Goal: Transaction & Acquisition: Book appointment/travel/reservation

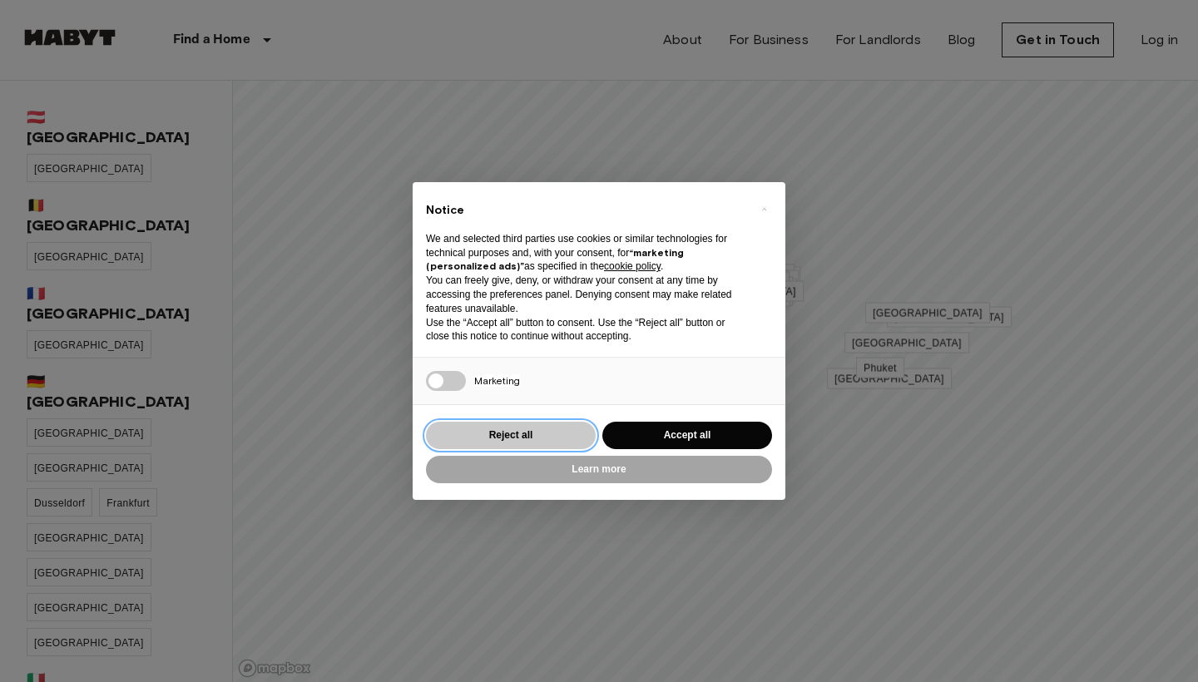
click at [563, 432] on button "Reject all" at bounding box center [511, 435] width 170 height 27
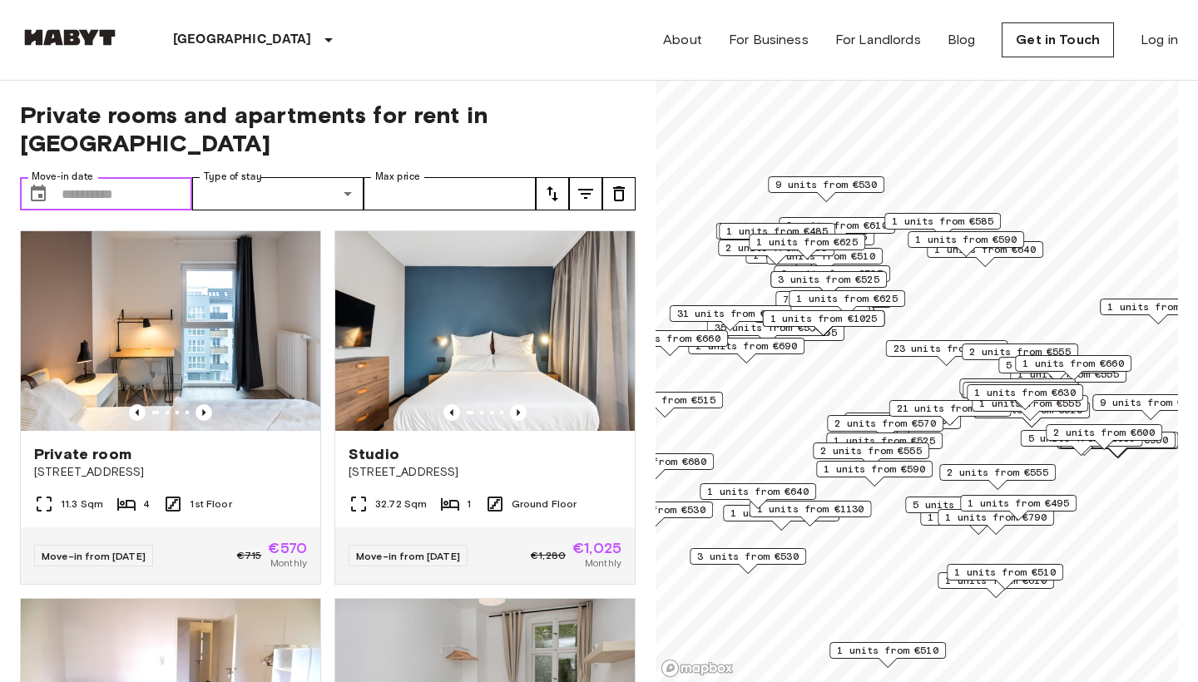
click at [54, 177] on button "Choose date" at bounding box center [38, 193] width 33 height 33
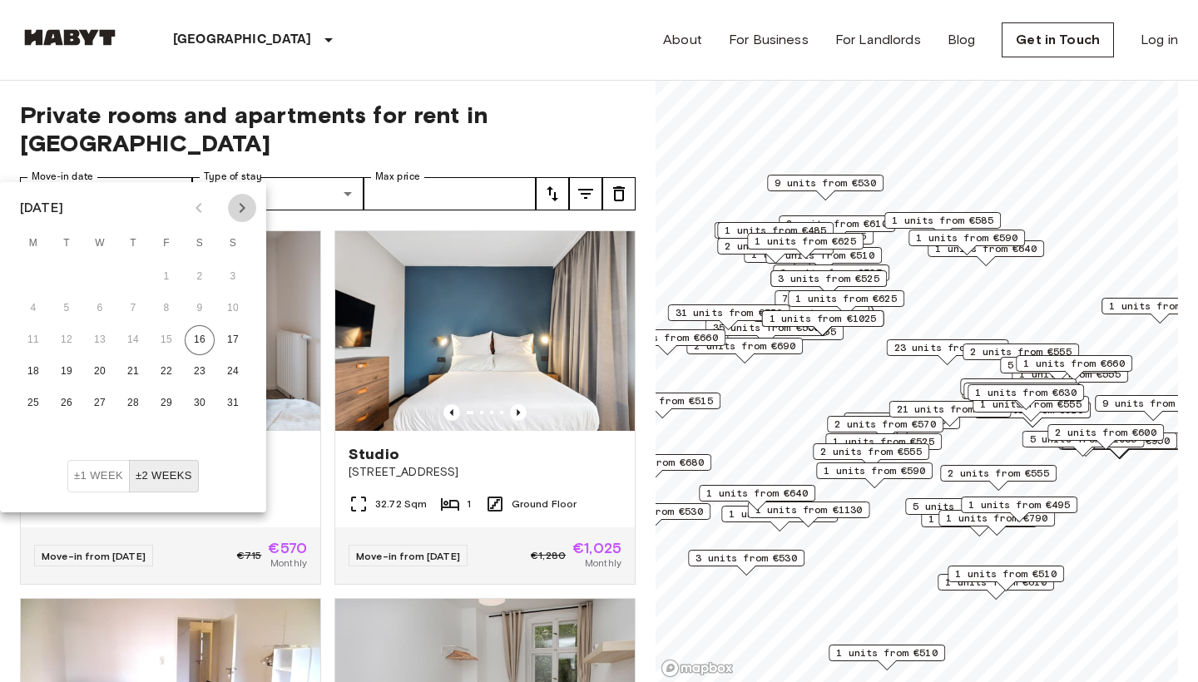
click at [236, 210] on icon "Next month" at bounding box center [242, 208] width 20 height 20
click at [239, 209] on icon "Next month" at bounding box center [242, 208] width 20 height 20
click at [204, 401] on button "29" at bounding box center [200, 403] width 30 height 30
type input "**********"
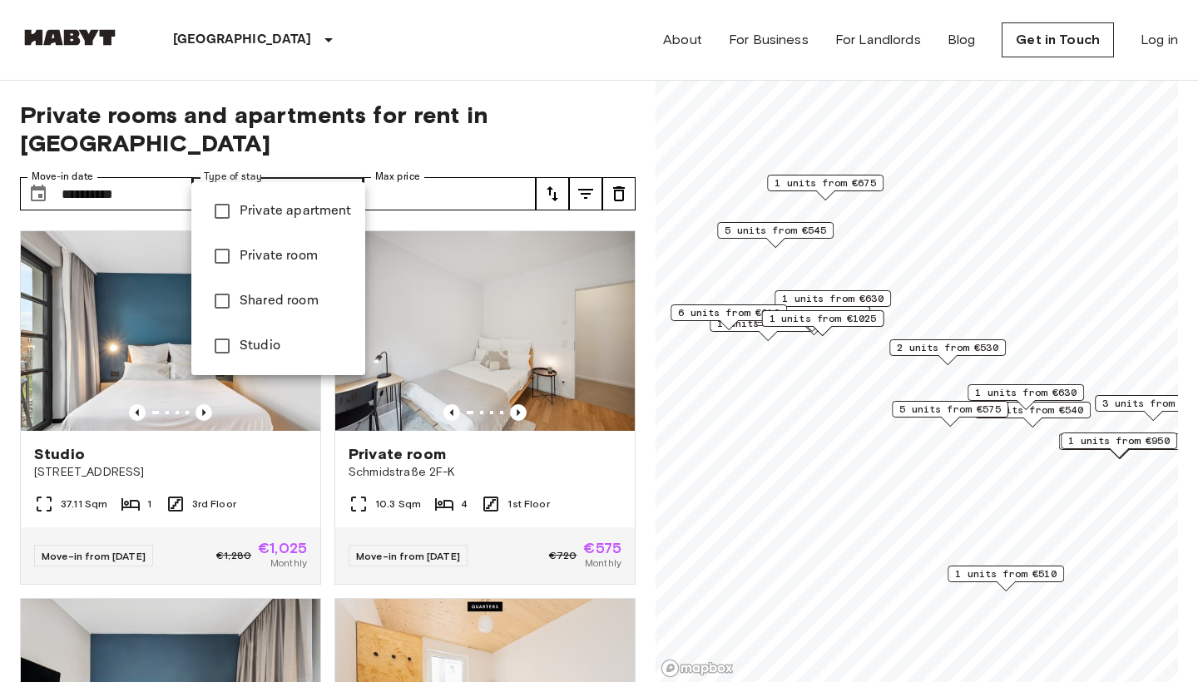
click at [273, 223] on li "Private apartment" at bounding box center [278, 211] width 174 height 45
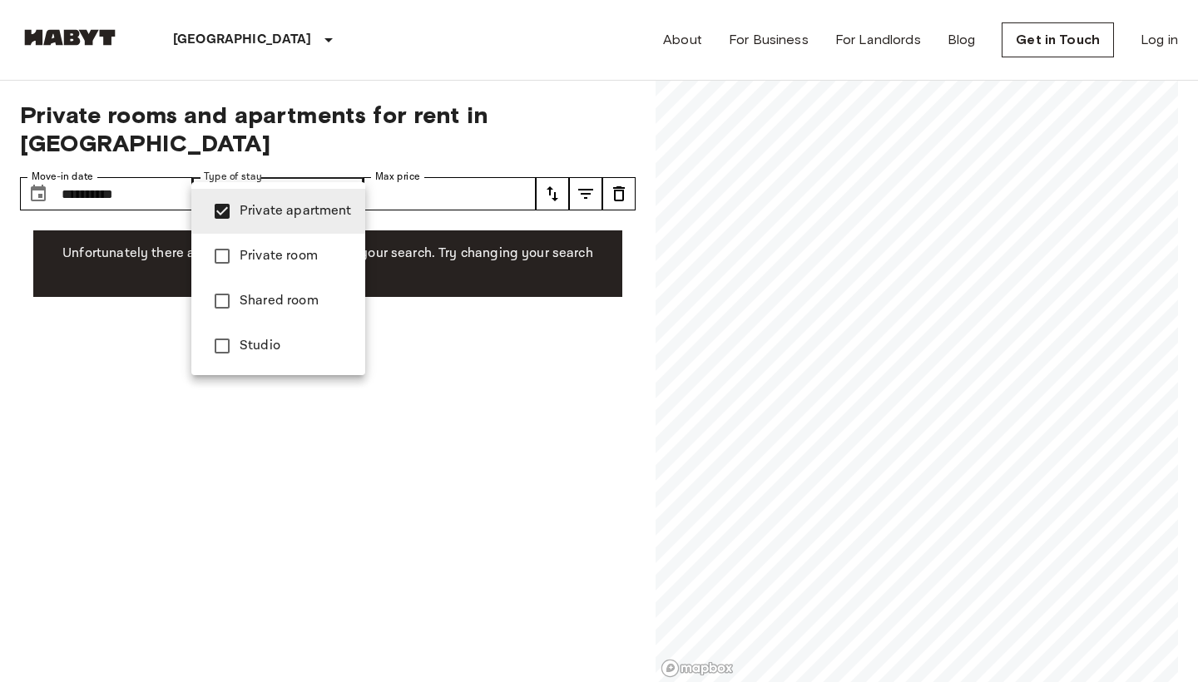
click at [278, 254] on span "Private room" at bounding box center [296, 256] width 112 height 20
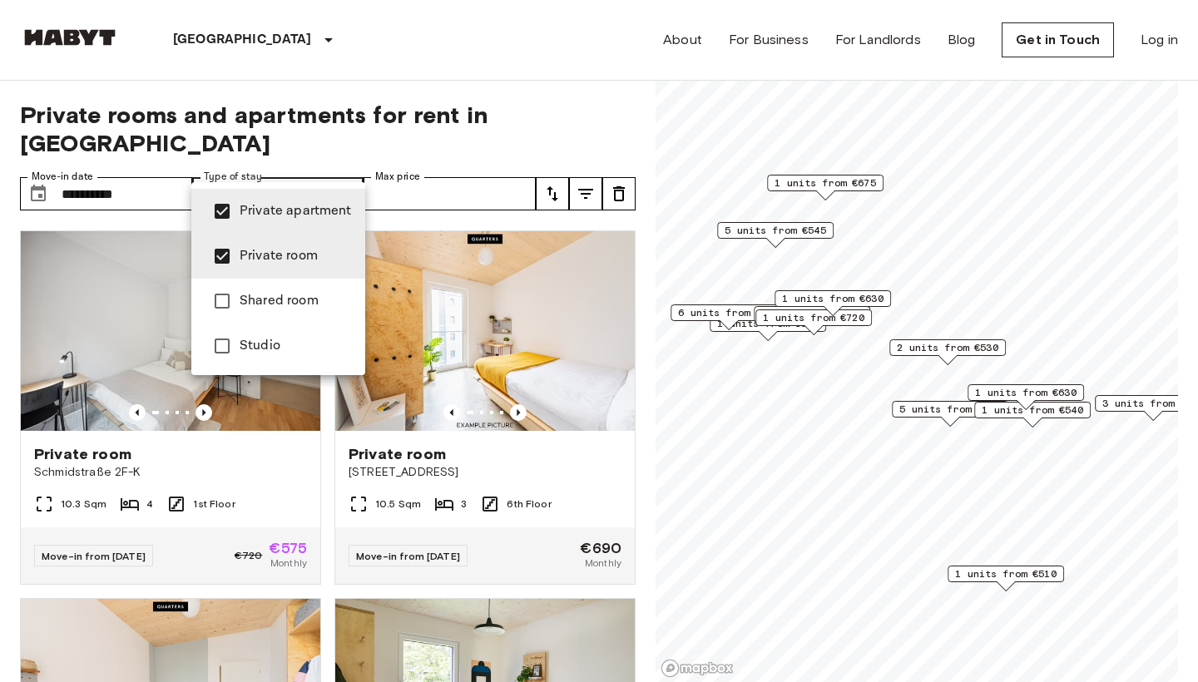
click at [299, 354] on span "Studio" at bounding box center [296, 346] width 112 height 20
type input "**********"
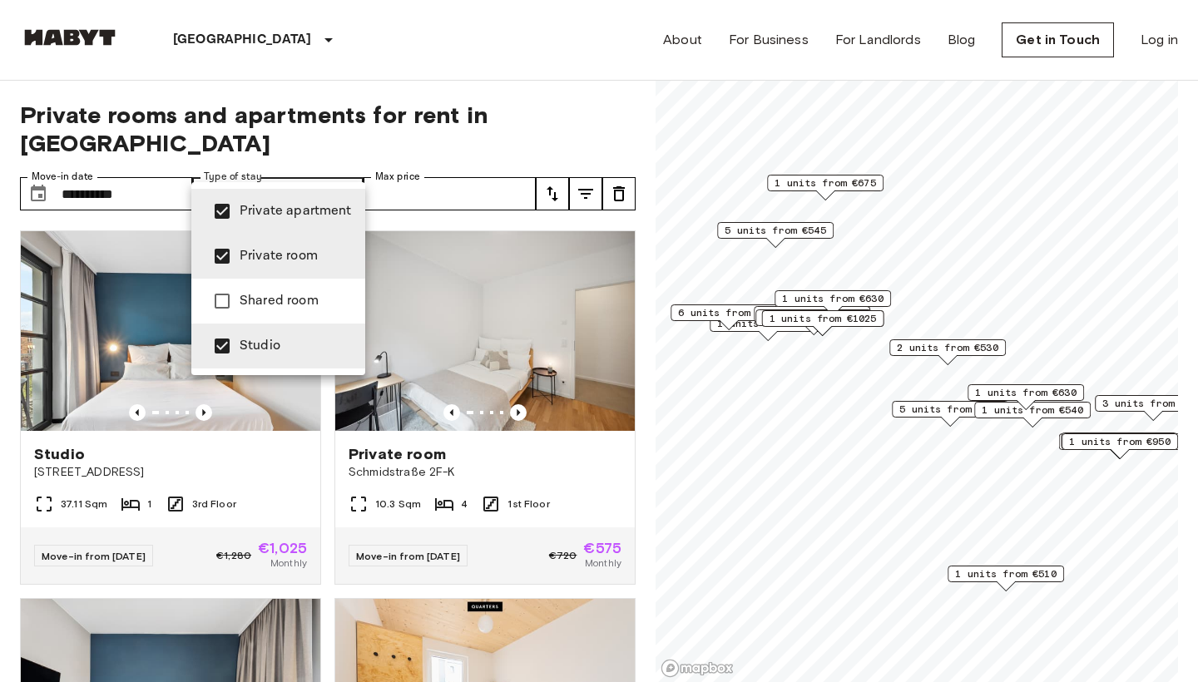
click at [463, 172] on div at bounding box center [599, 341] width 1198 height 682
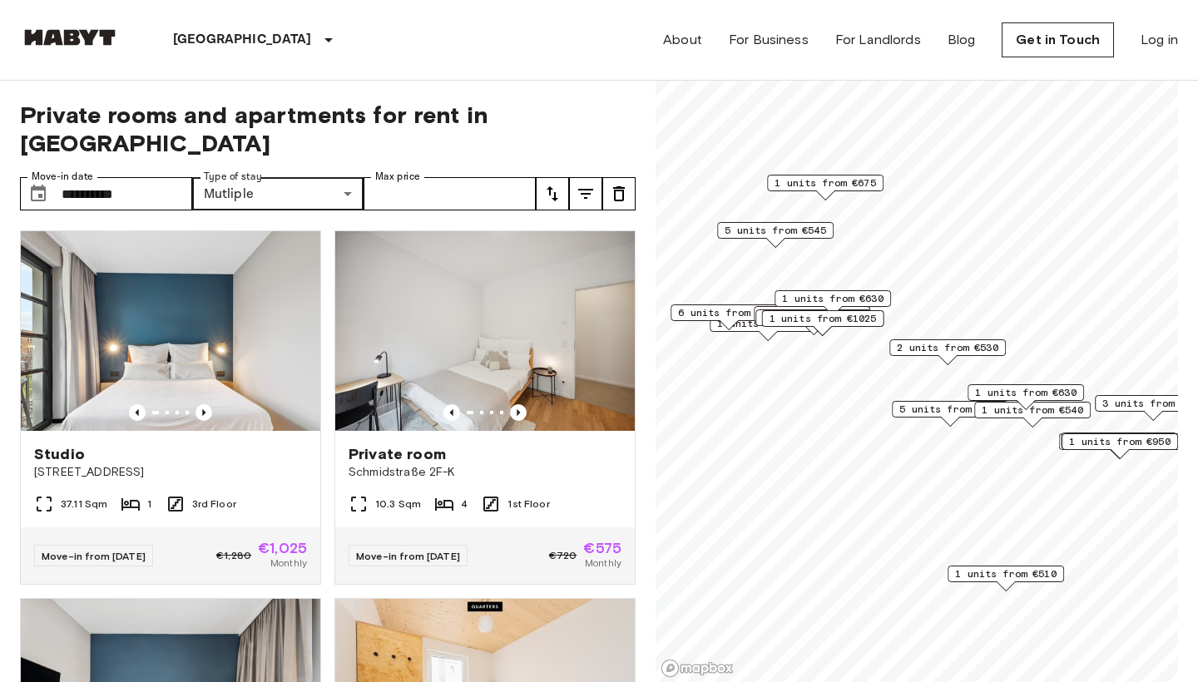
click at [973, 347] on span "2 units from €530" at bounding box center [947, 347] width 101 height 15
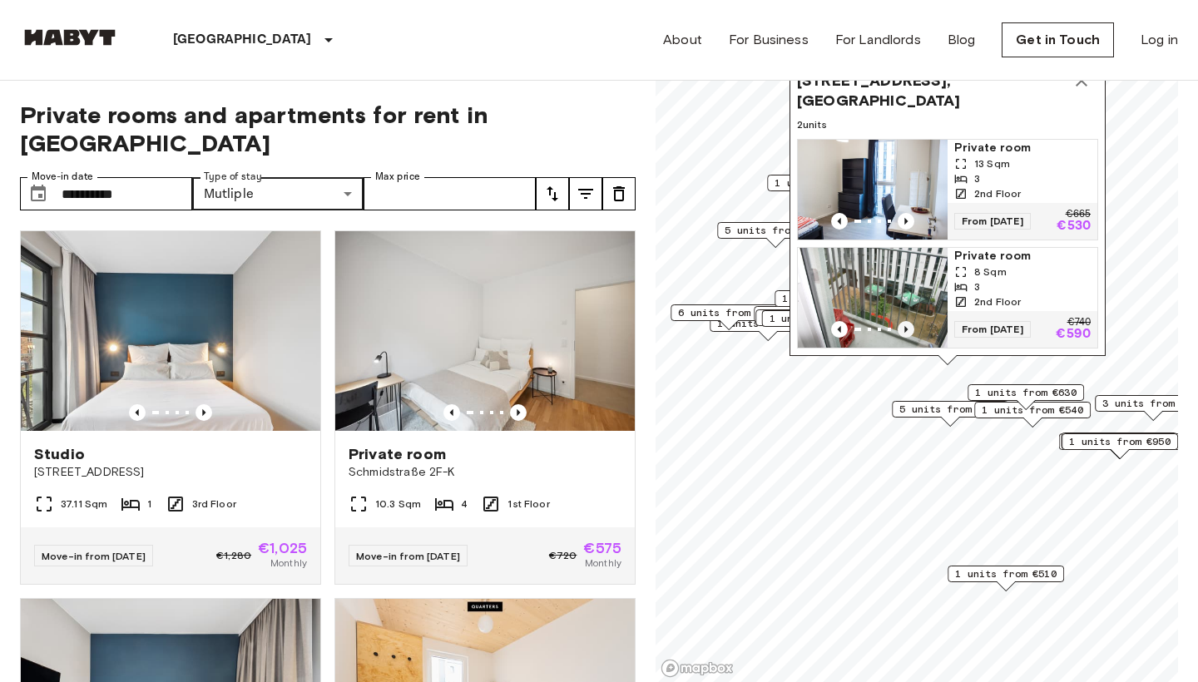
click at [903, 327] on icon "Previous image" at bounding box center [906, 329] width 17 height 17
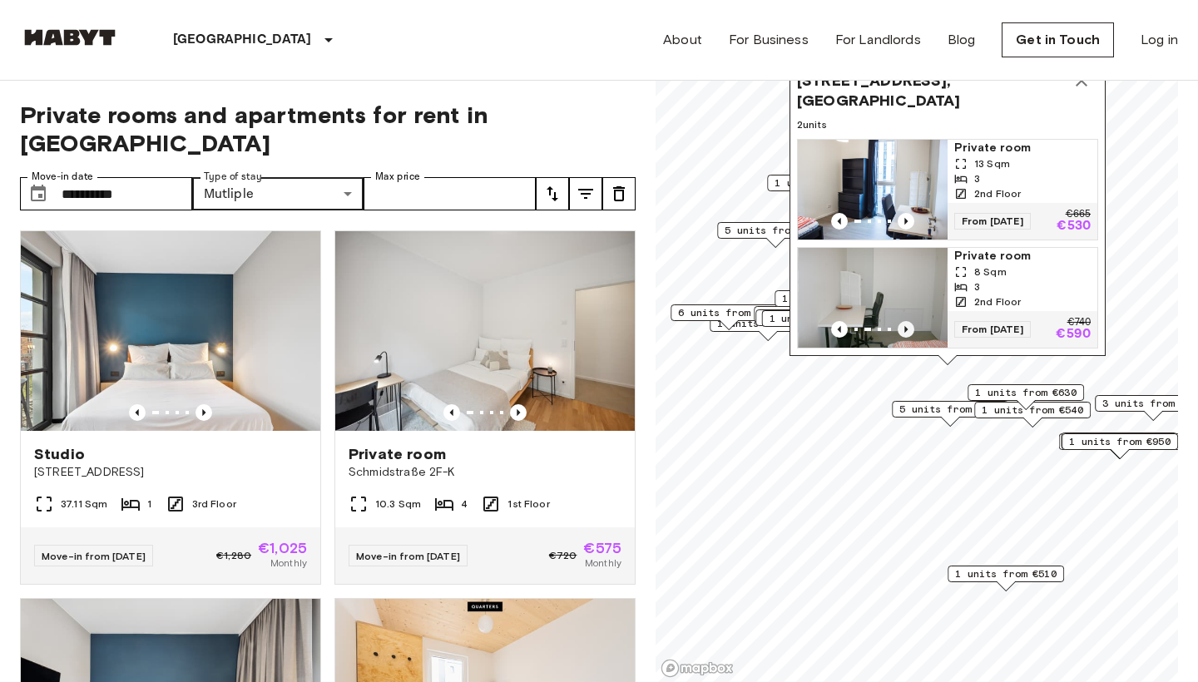
click at [903, 327] on icon "Previous image" at bounding box center [906, 329] width 17 height 17
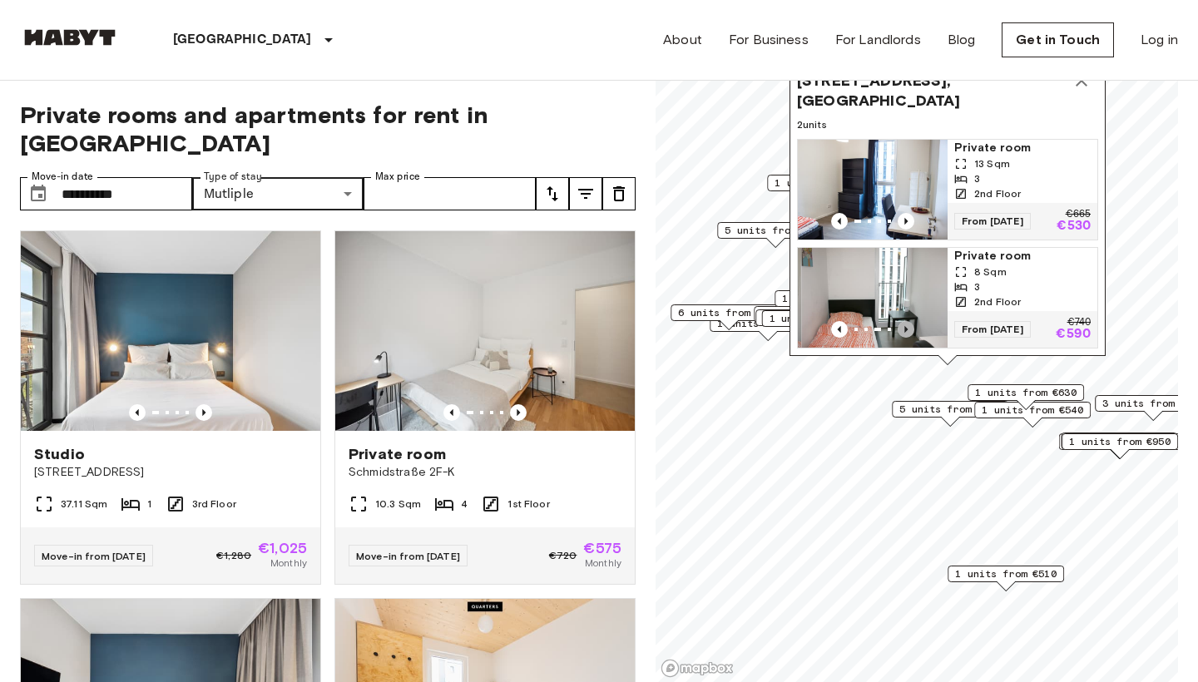
click at [903, 327] on icon "Previous image" at bounding box center [906, 329] width 17 height 17
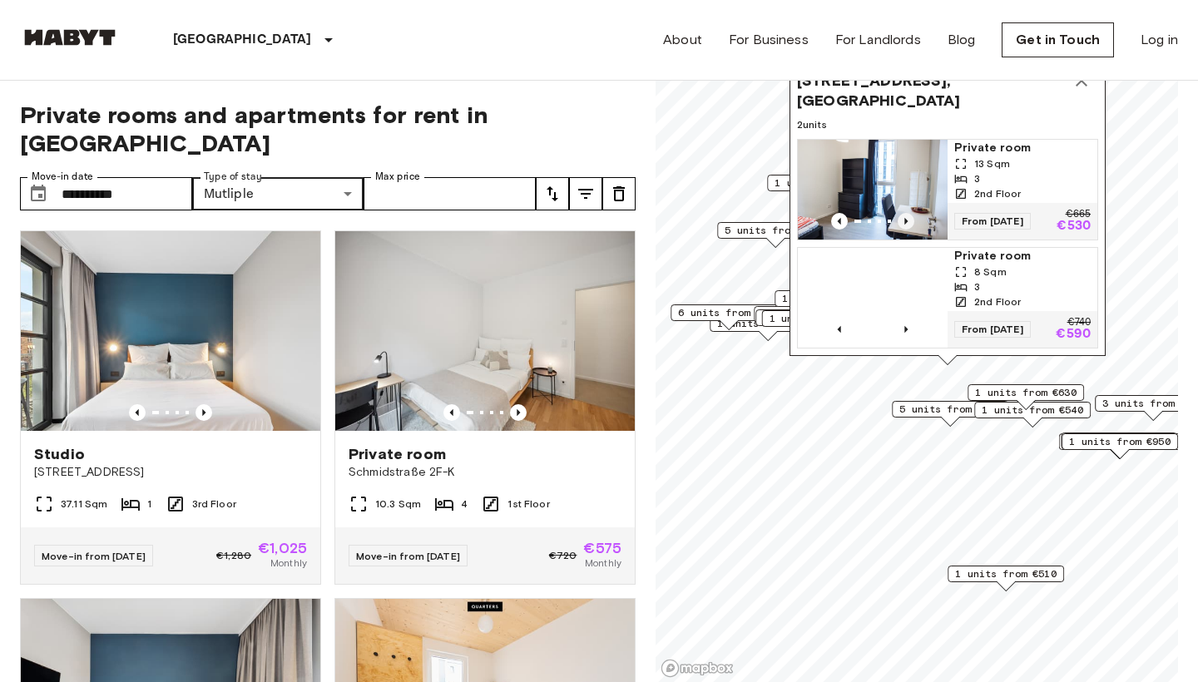
click at [904, 217] on icon "Previous image" at bounding box center [906, 221] width 17 height 17
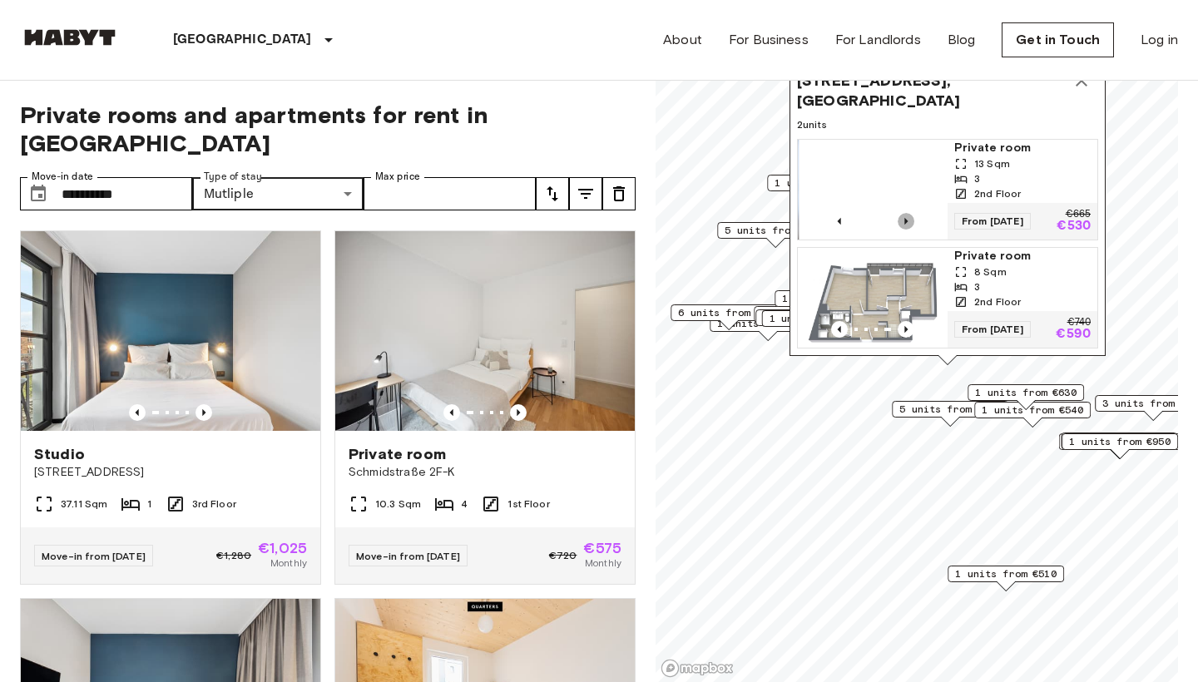
click at [904, 218] on icon "Previous image" at bounding box center [906, 221] width 17 height 17
click at [904, 219] on icon "Previous image" at bounding box center [906, 221] width 17 height 17
click at [903, 219] on icon "Previous image" at bounding box center [906, 221] width 17 height 17
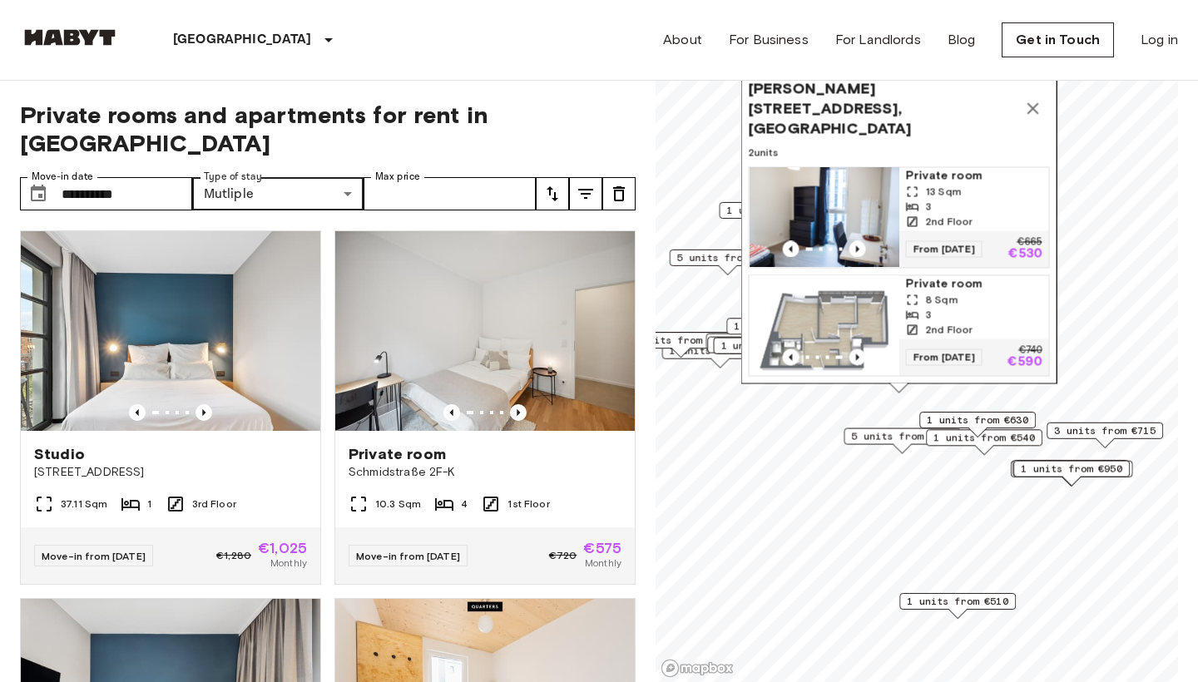
drag, startPoint x: 977, startPoint y: 145, endPoint x: 929, endPoint y: 171, distance: 55.1
click at [929, 172] on span "Private room" at bounding box center [974, 175] width 136 height 17
click at [926, 189] on span "13 Sqm" at bounding box center [943, 192] width 36 height 15
click at [944, 436] on div "1 units from €630" at bounding box center [976, 425] width 116 height 26
click at [981, 444] on span "1 units from €540" at bounding box center [982, 437] width 101 height 15
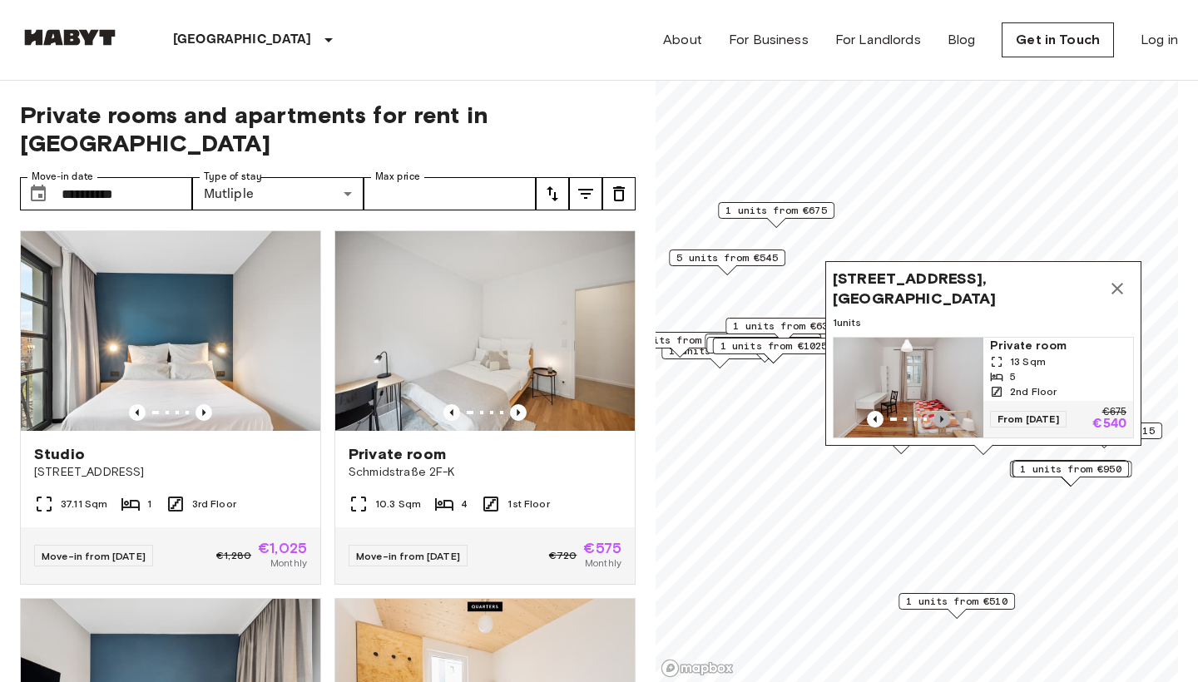
click at [942, 420] on icon "Previous image" at bounding box center [941, 419] width 3 height 7
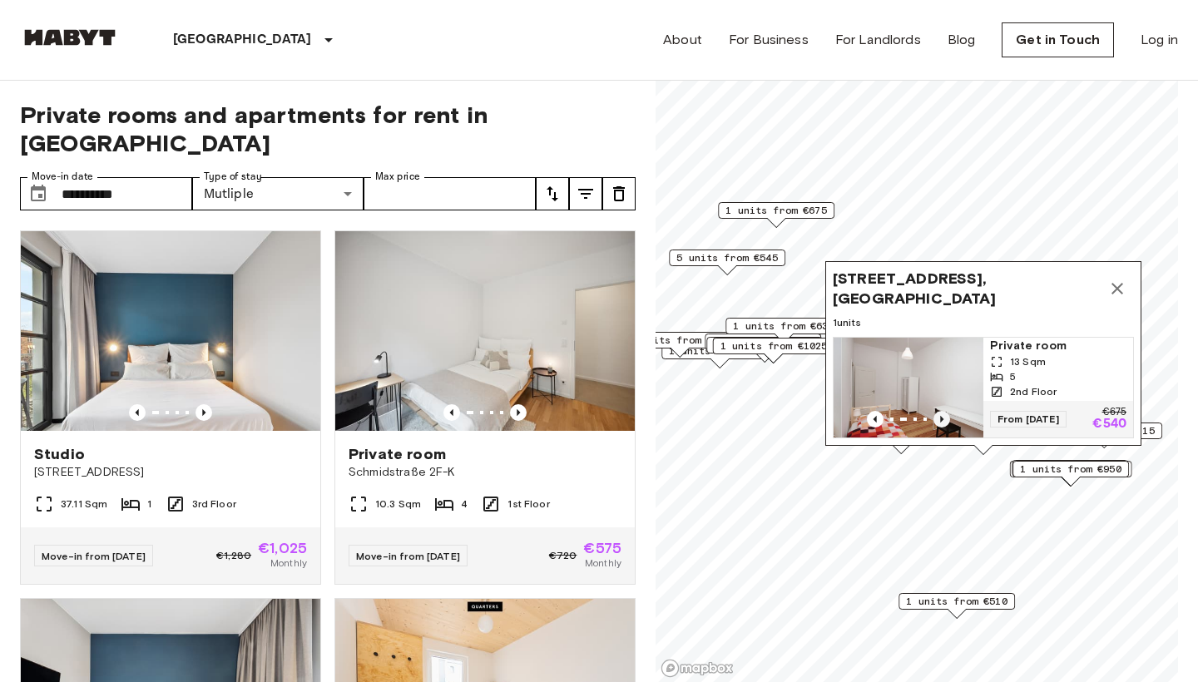
click at [942, 420] on icon "Previous image" at bounding box center [941, 419] width 3 height 7
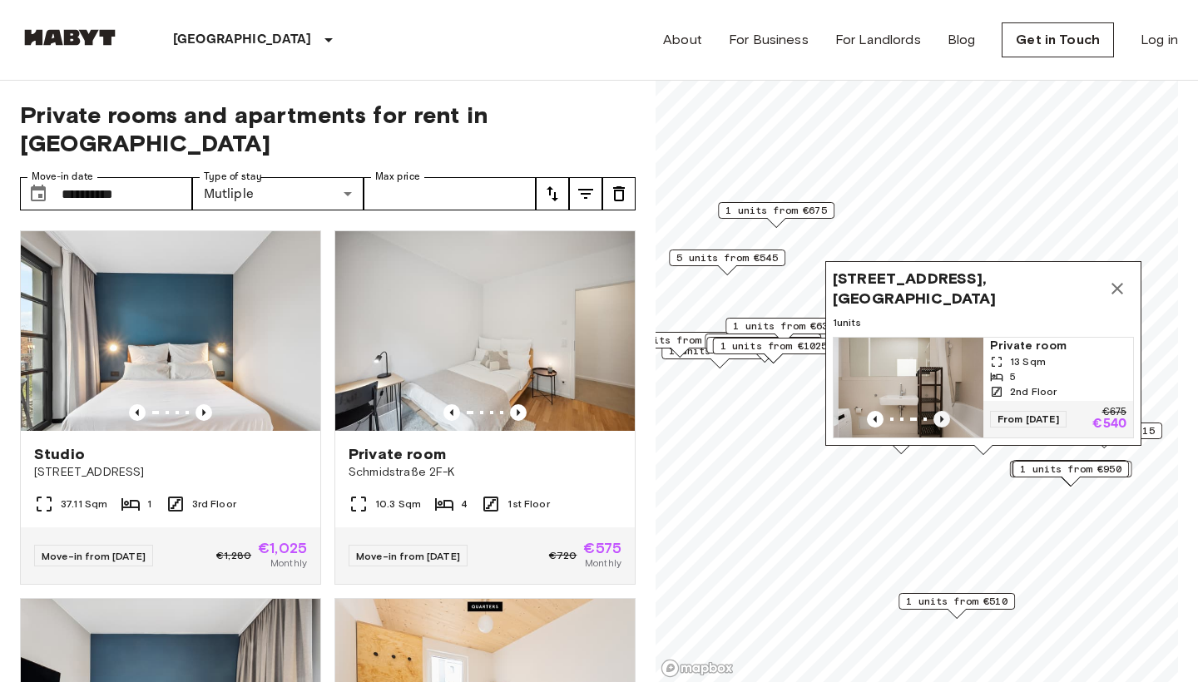
click at [942, 420] on icon "Previous image" at bounding box center [941, 419] width 3 height 7
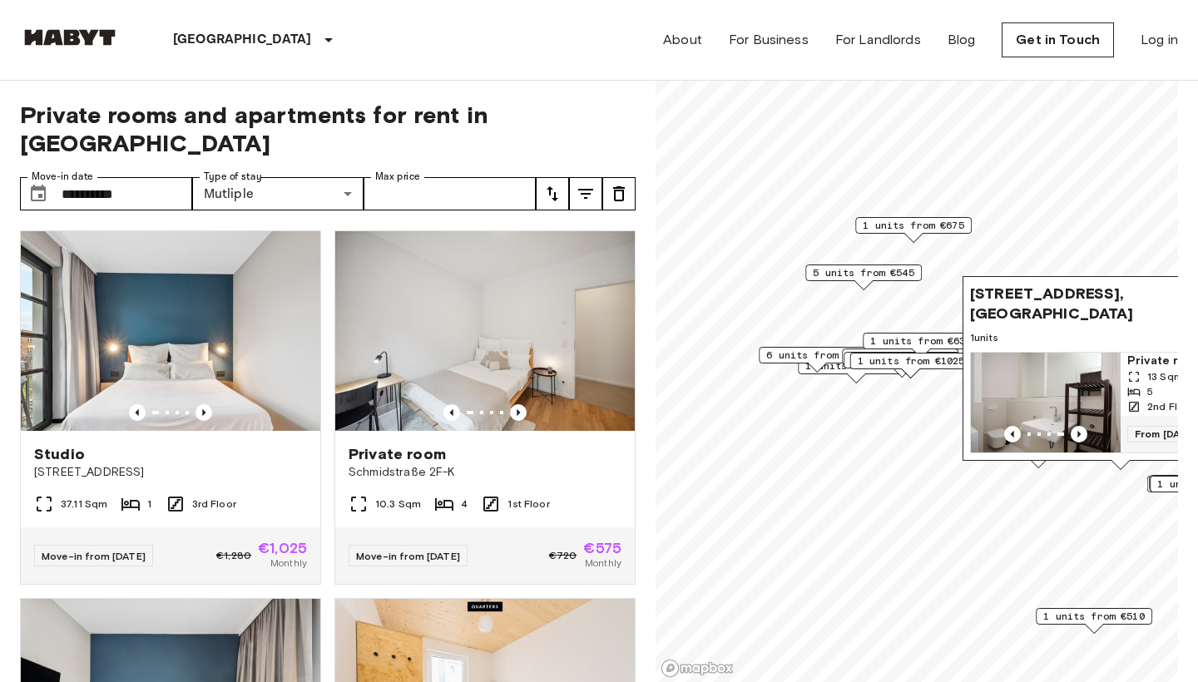
click at [790, 356] on span "6 units from €610" at bounding box center [816, 355] width 101 height 15
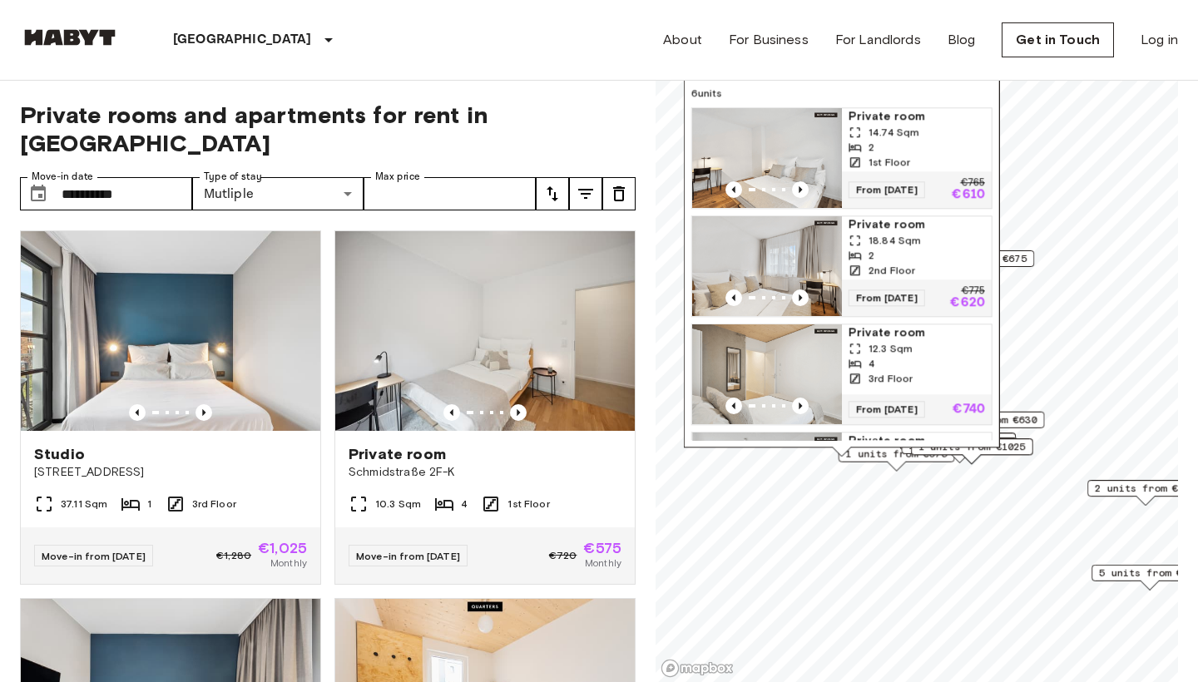
drag, startPoint x: 809, startPoint y: 196, endPoint x: 918, endPoint y: 230, distance: 113.9
click at [919, 230] on span "Private room" at bounding box center [916, 224] width 136 height 17
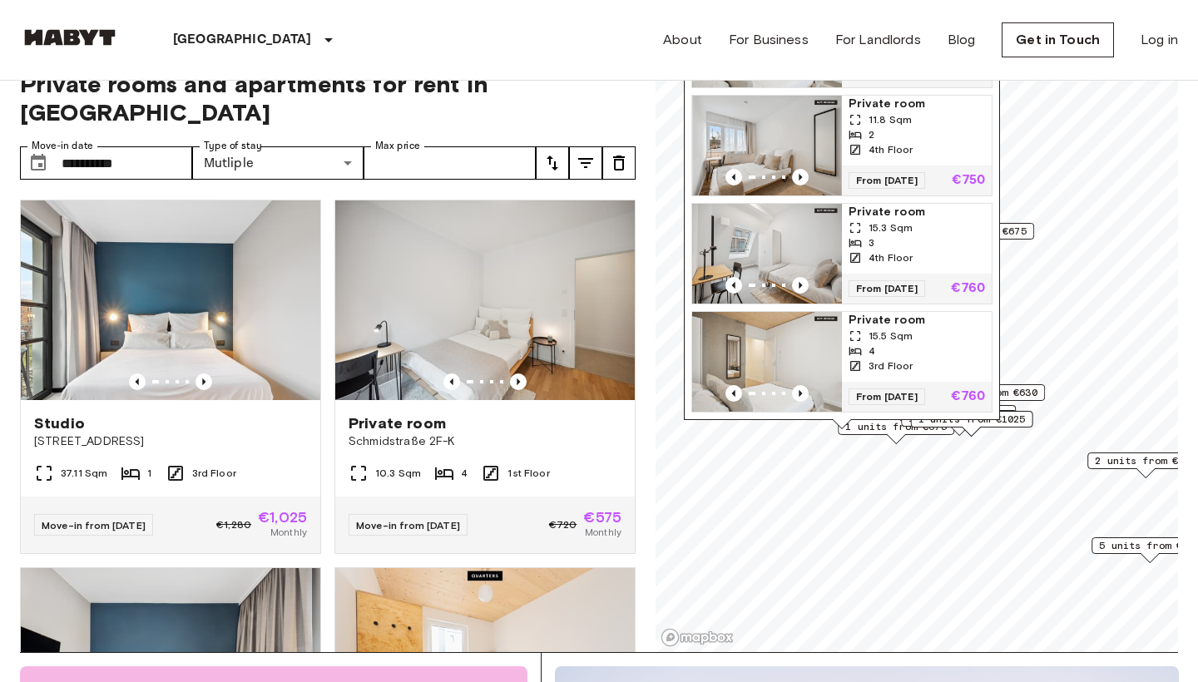
scroll to position [32, 0]
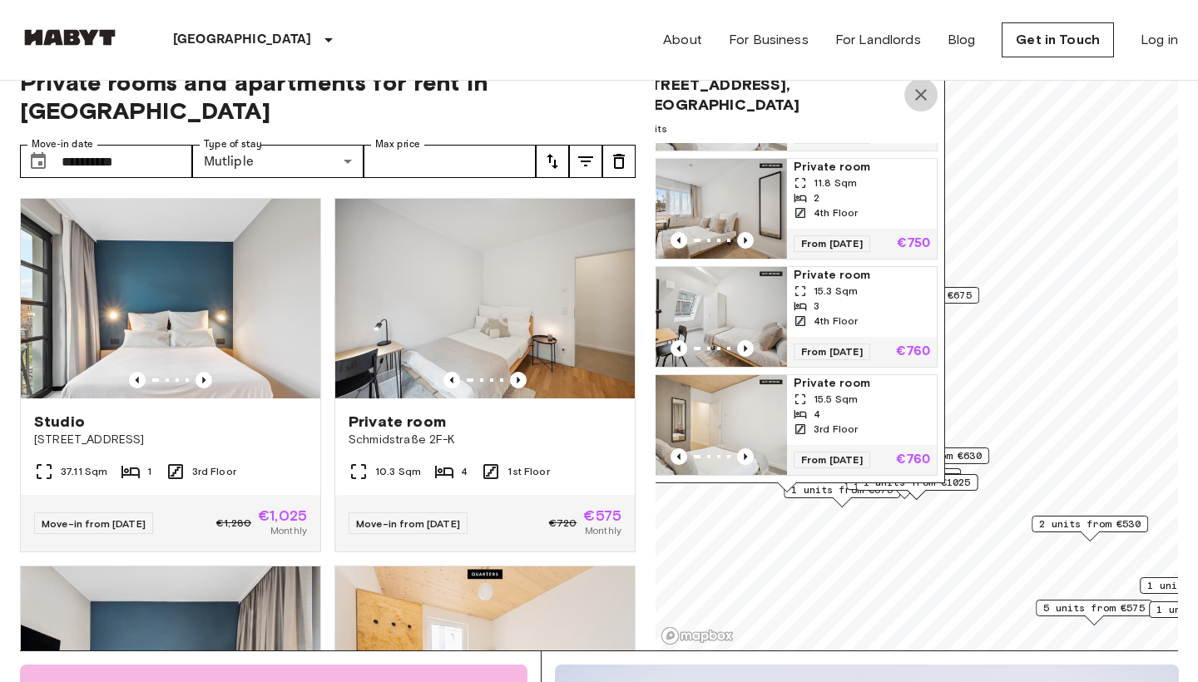
click at [922, 96] on icon "Map marker" at bounding box center [921, 95] width 12 height 12
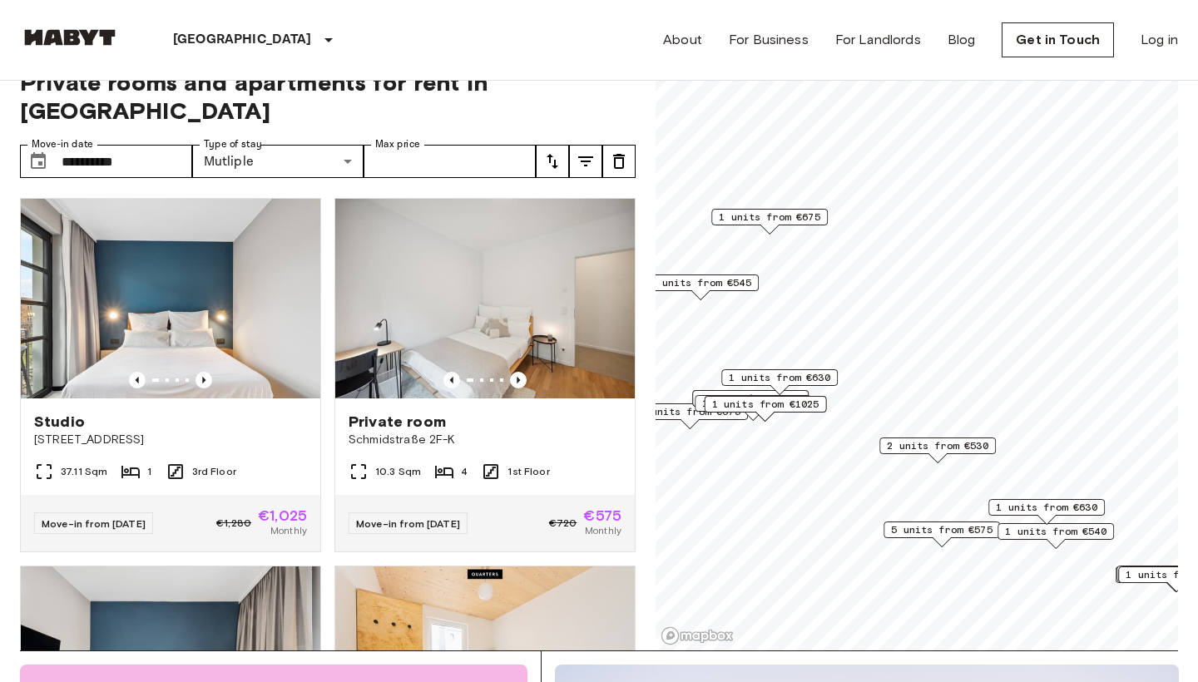
click at [1042, 524] on div "Map marker" at bounding box center [1046, 520] width 20 height 10
click at [1041, 532] on span "1 units from €540" at bounding box center [1055, 531] width 101 height 15
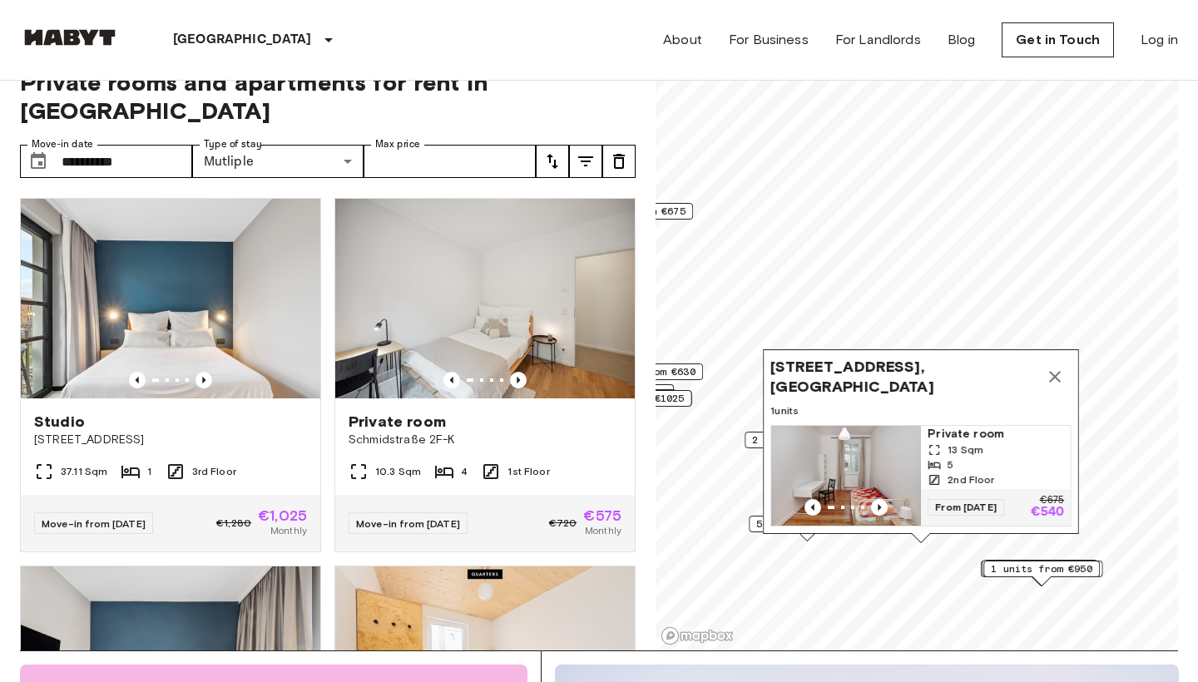
click at [1056, 371] on icon "Map marker" at bounding box center [1055, 377] width 20 height 20
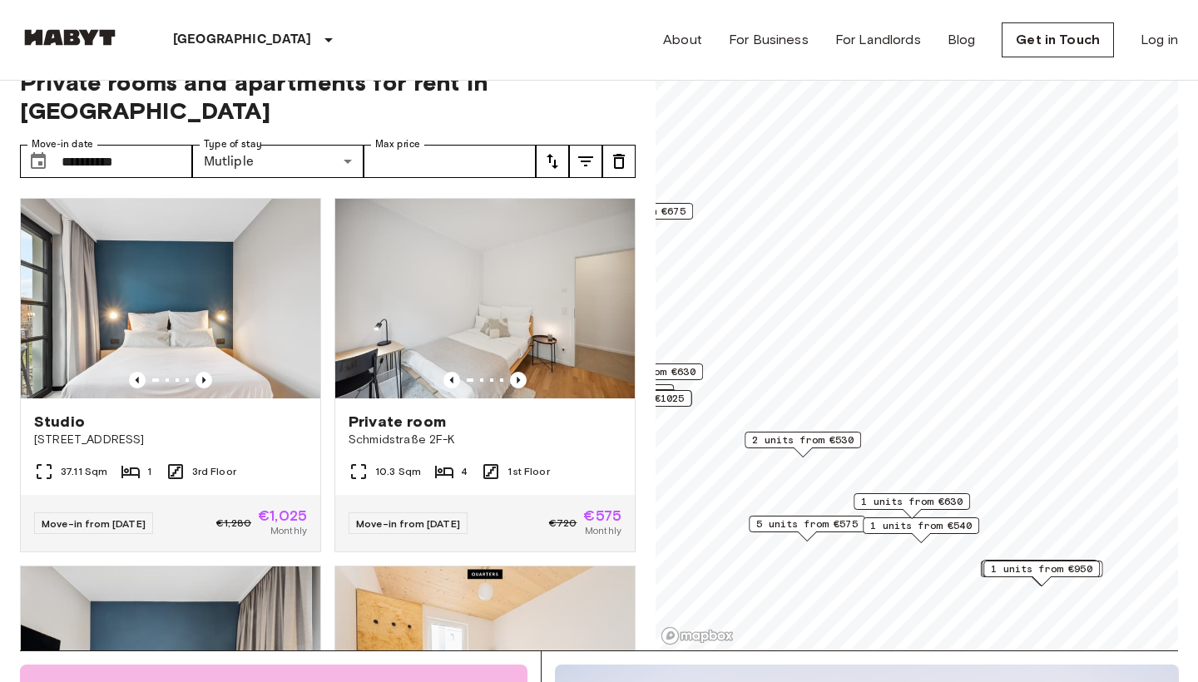
click at [932, 500] on span "1 units from €630" at bounding box center [911, 501] width 101 height 15
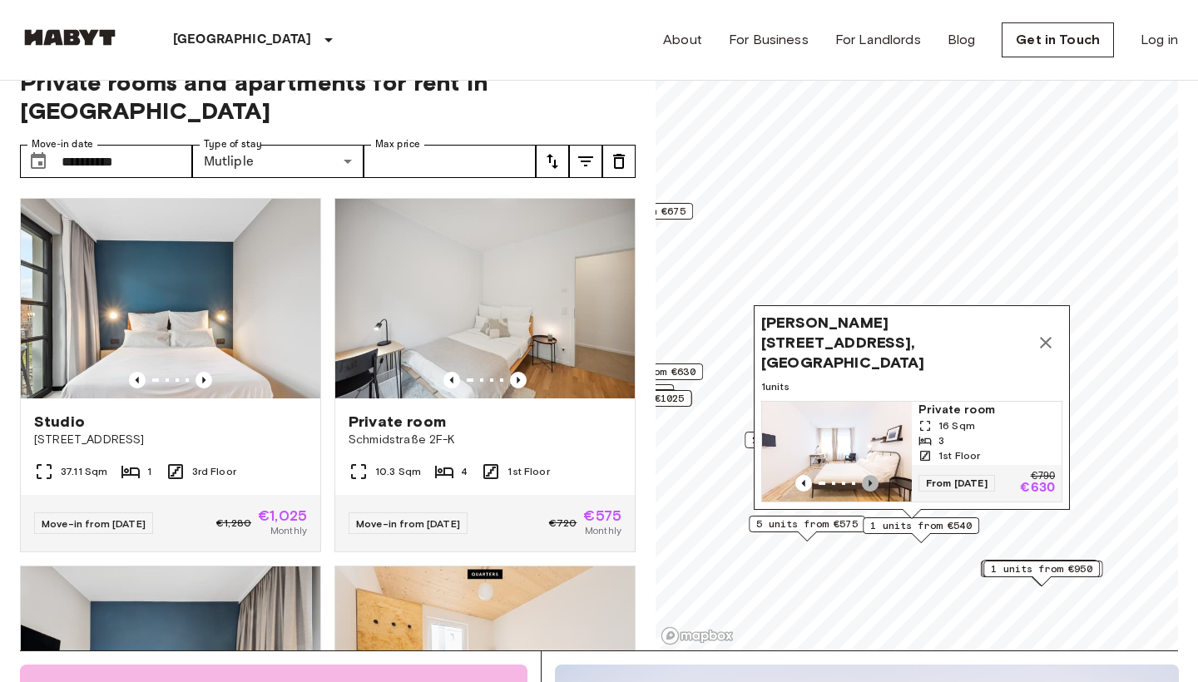
click at [871, 477] on icon "Previous image" at bounding box center [870, 483] width 17 height 17
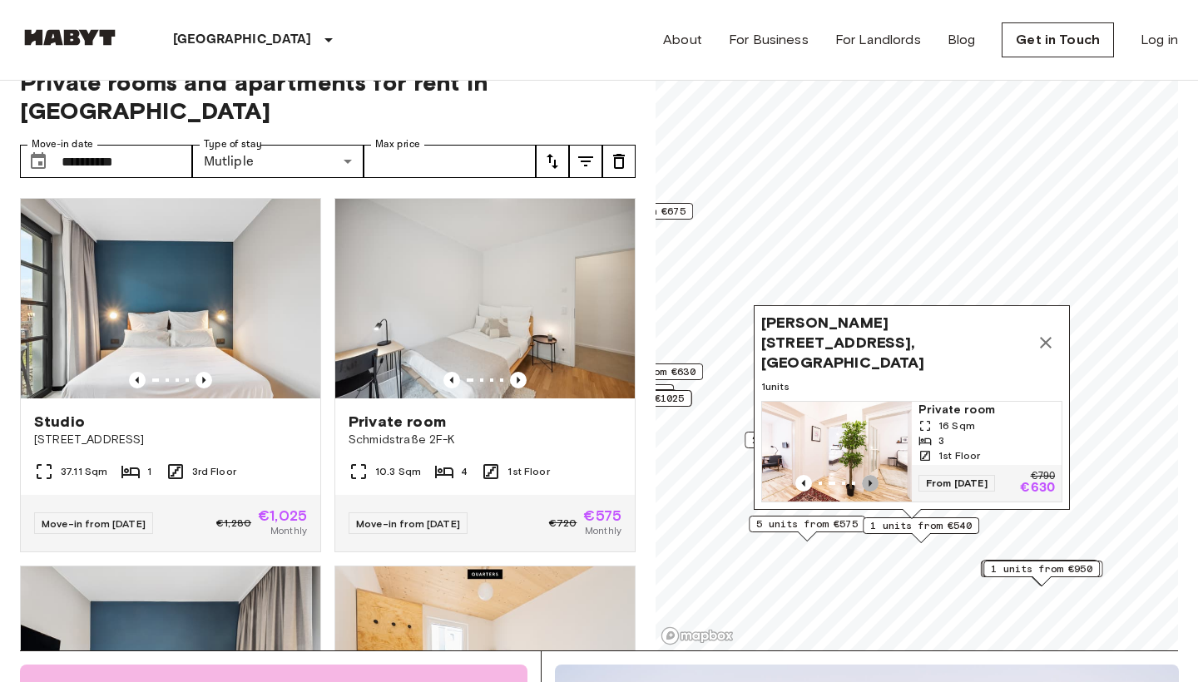
click at [873, 477] on icon "Previous image" at bounding box center [870, 483] width 17 height 17
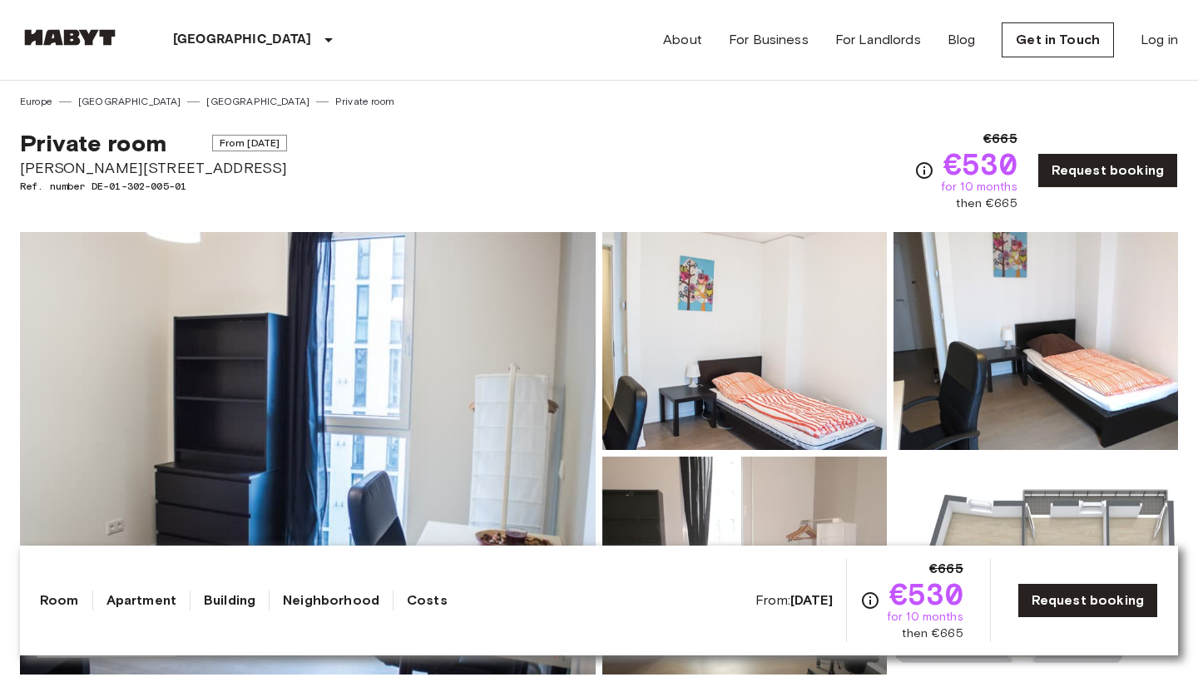
click at [887, 171] on div "Private room From Dec 4 2025 Bernhard-Weiß-Straße 1-3 Ref. number DE-01-302-005…" at bounding box center [599, 160] width 1158 height 103
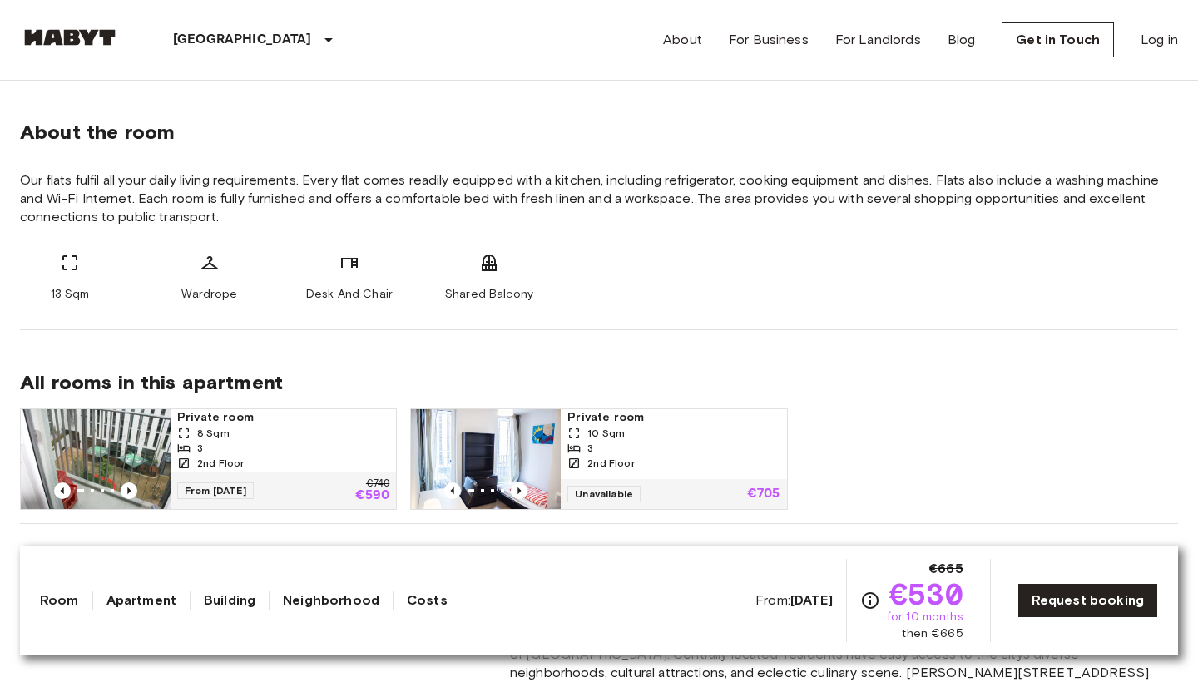
scroll to position [592, 0]
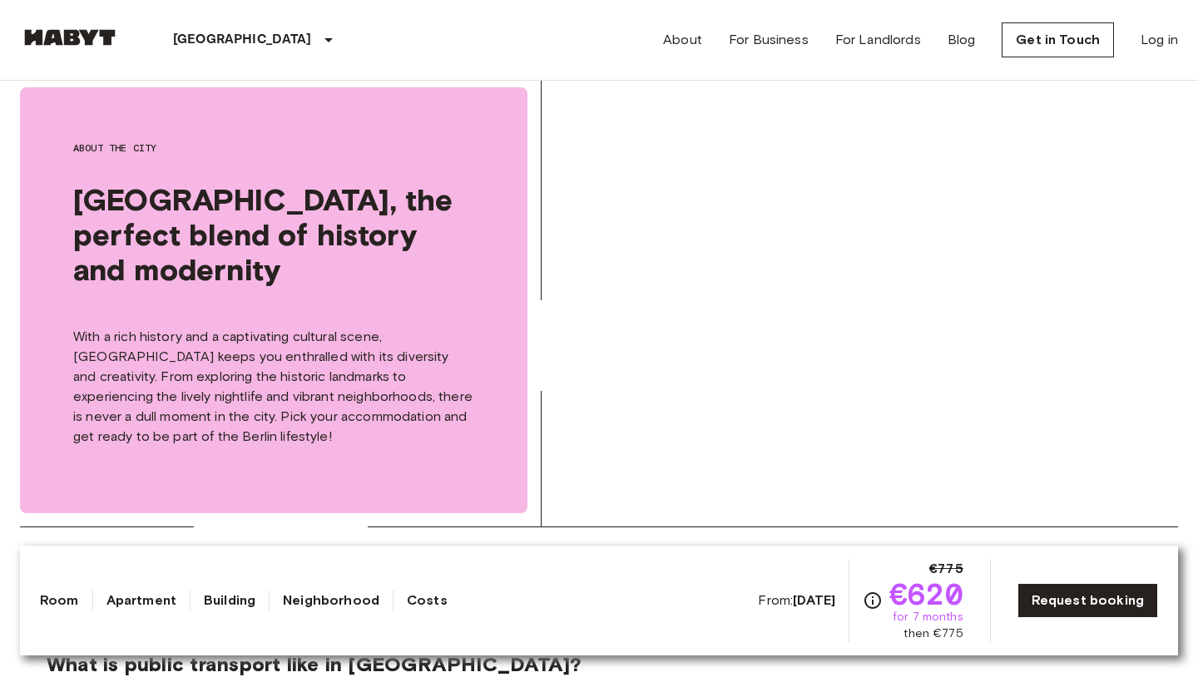
scroll to position [2788, 0]
